Goal: Task Accomplishment & Management: Complete application form

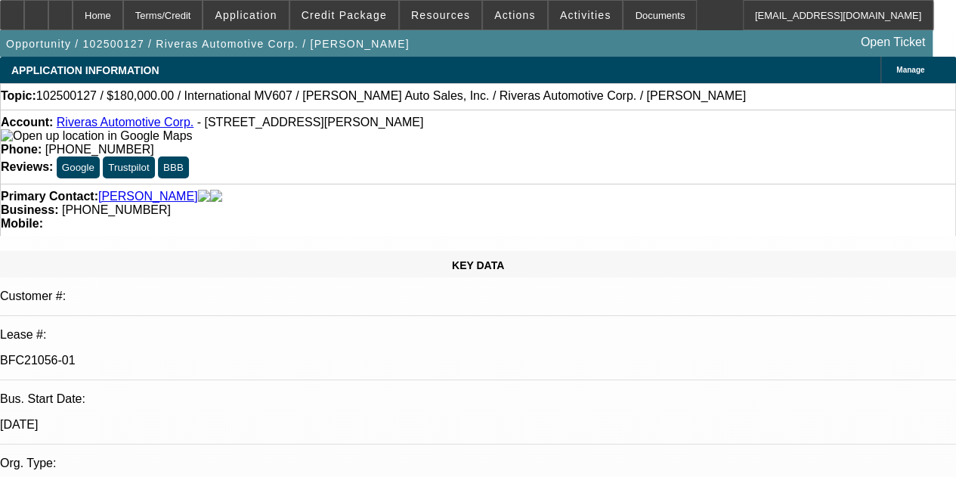
select select "0"
select select "2"
select select "0"
select select "6"
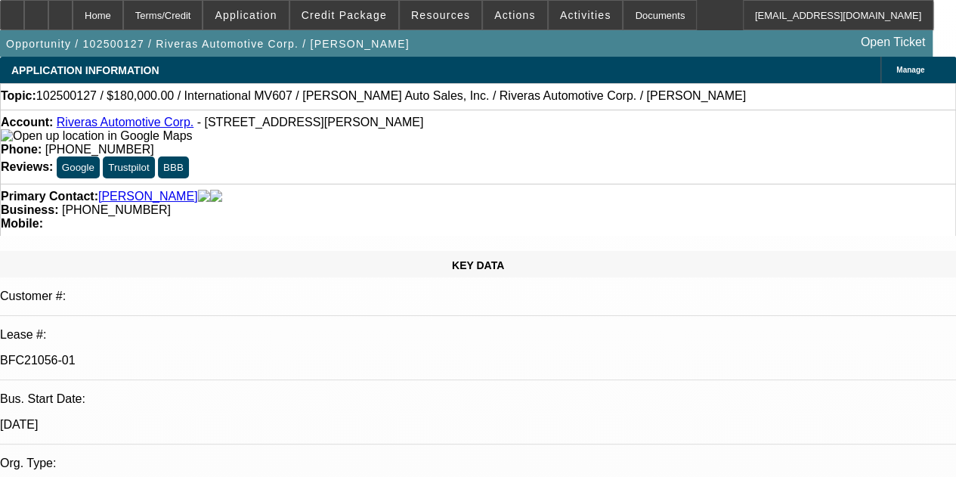
select select "0"
select select "6"
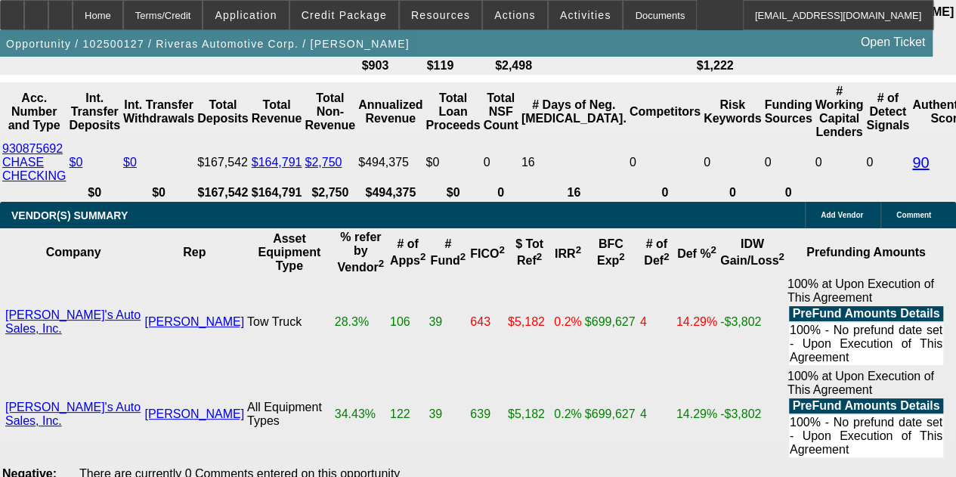
scroll to position [2921, 0]
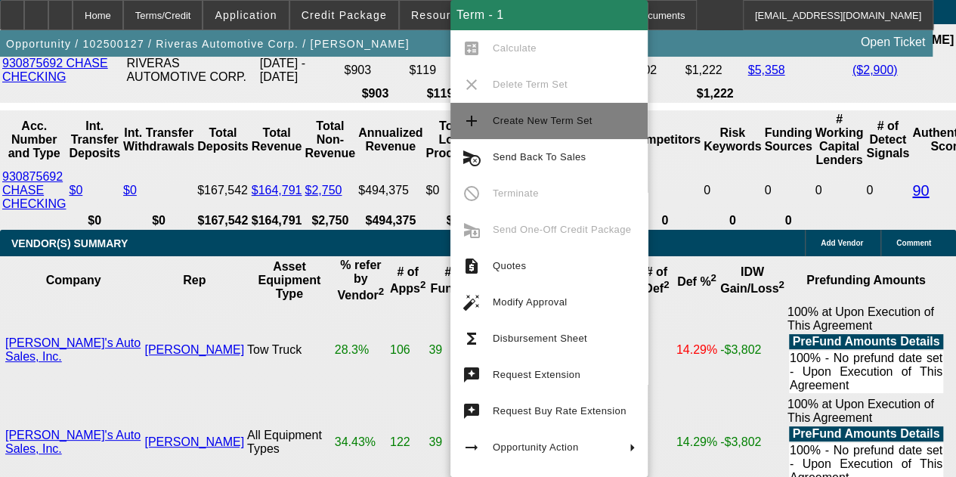
click at [471, 132] on button "add Create New Term Set" at bounding box center [548, 121] width 197 height 36
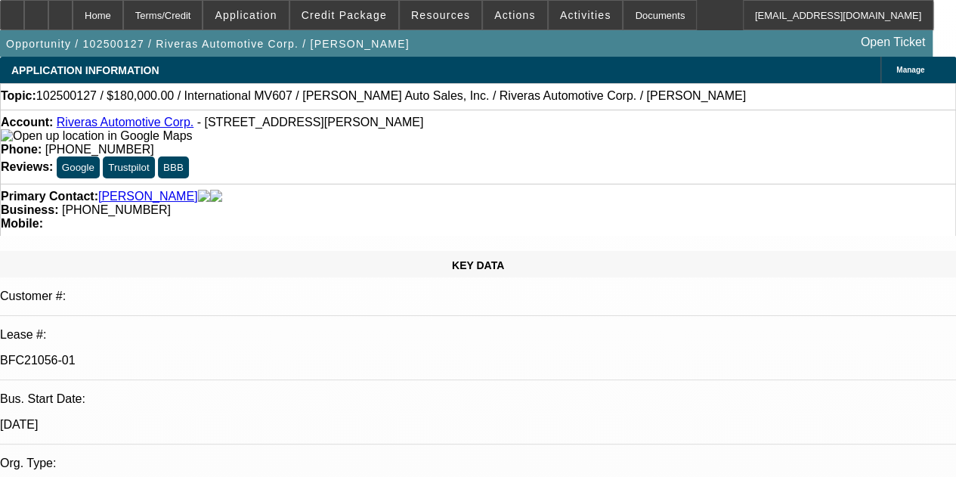
select select "0"
select select "6"
select select "0"
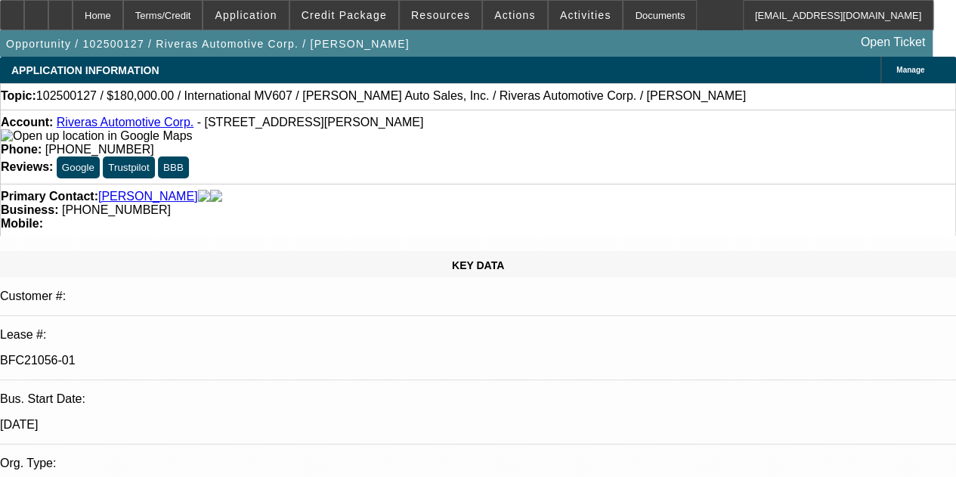
select select "0"
select select "2"
select select "0"
select select "6"
select select "0"
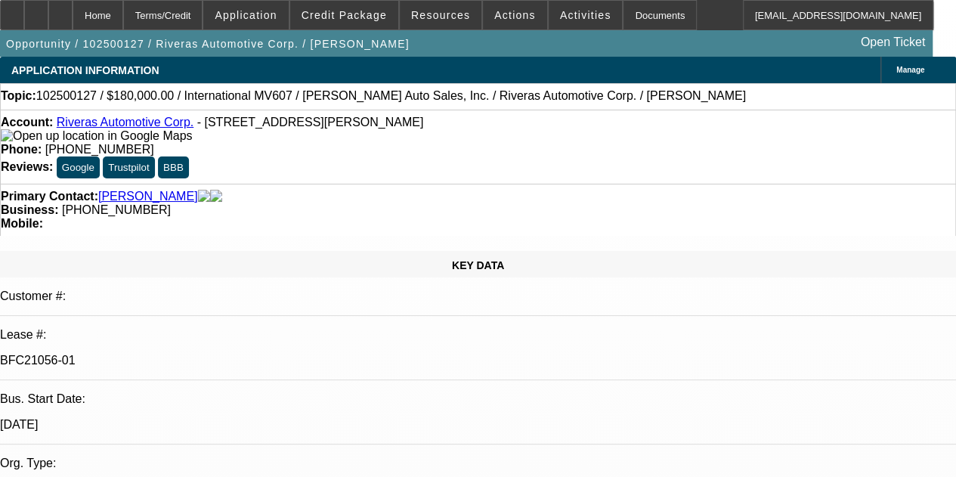
select select "0"
select select "6"
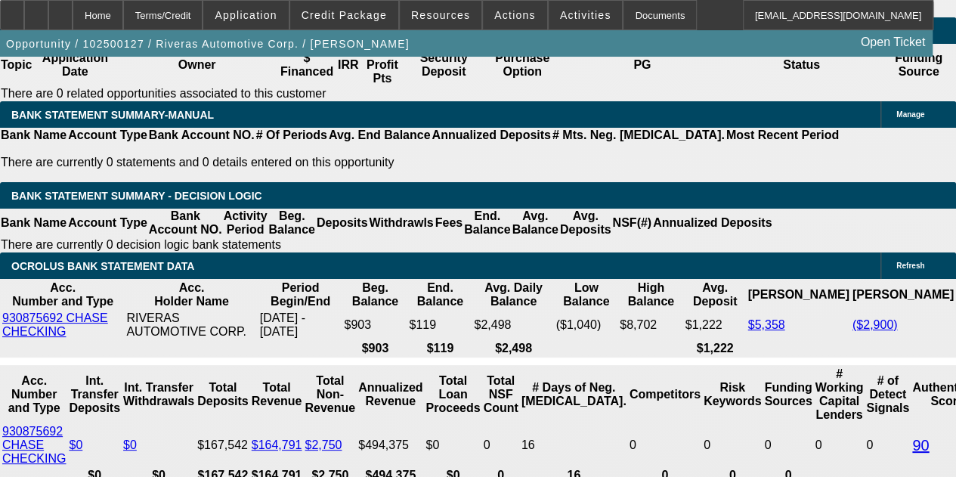
scroll to position [2824, 0]
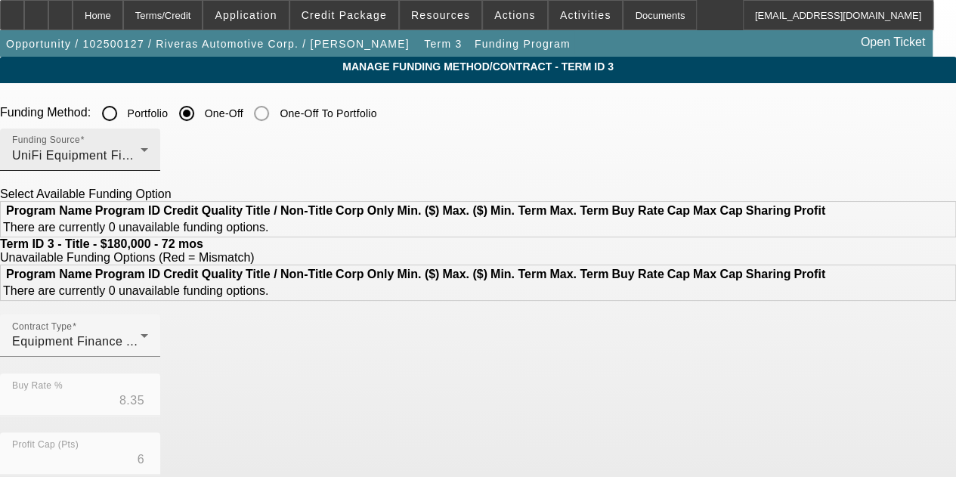
click at [80, 141] on mat-label "Funding Source" at bounding box center [46, 140] width 68 height 10
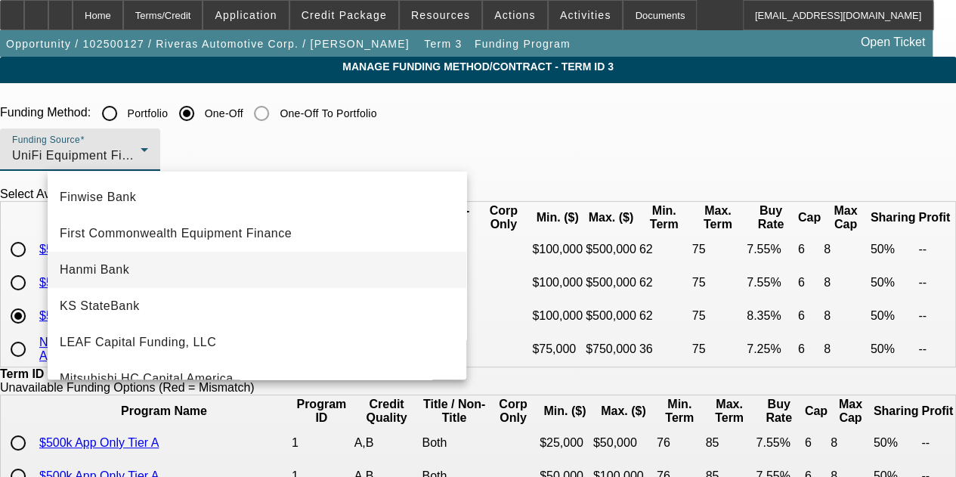
scroll to position [205, 0]
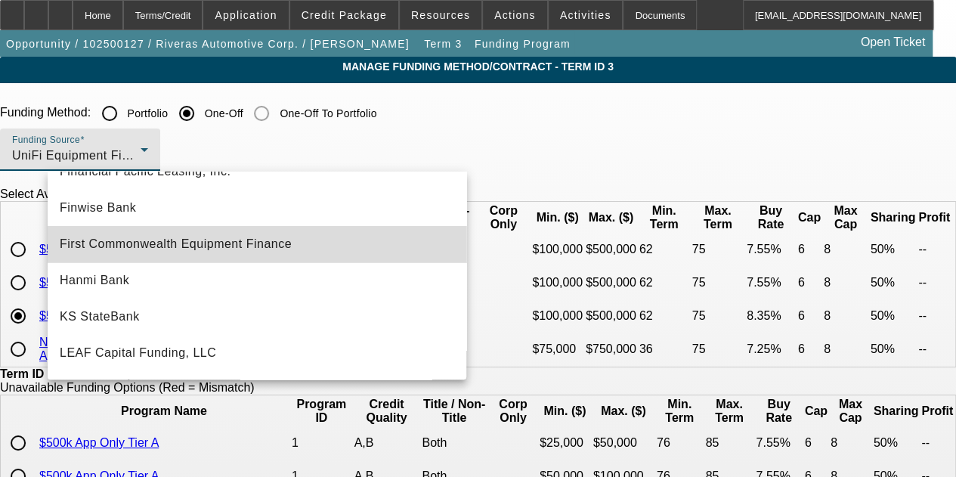
click at [264, 255] on mat-option "First Commonwealth Equipment Finance" at bounding box center [257, 244] width 418 height 36
